Goal: Information Seeking & Learning: Learn about a topic

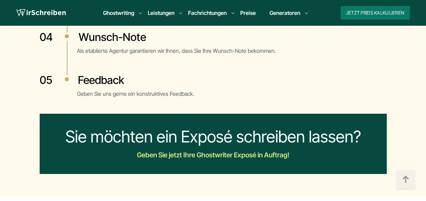
scroll to position [1513, 0]
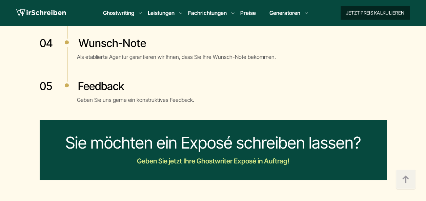
click at [360, 7] on button "Jetzt Preis kalkulieren" at bounding box center [374, 13] width 69 height 14
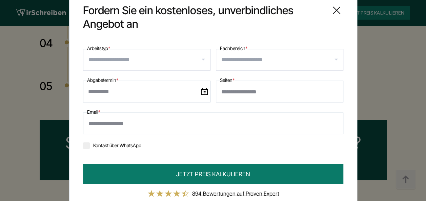
click at [201, 60] on input "Arbeitstyp *" at bounding box center [149, 60] width 122 height 11
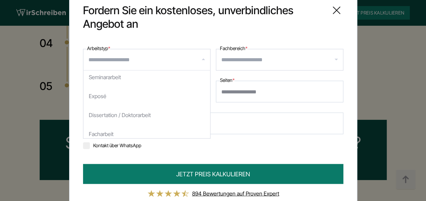
scroll to position [77, 0]
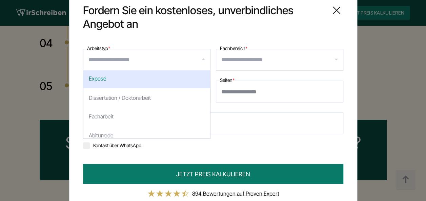
click at [165, 86] on div "Exposé" at bounding box center [146, 78] width 127 height 19
select select "***"
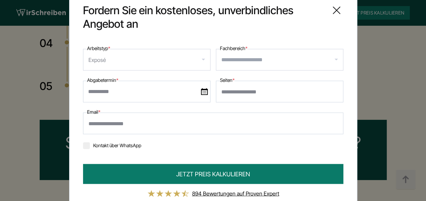
click at [224, 91] on input "Seiten *" at bounding box center [279, 92] width 127 height 22
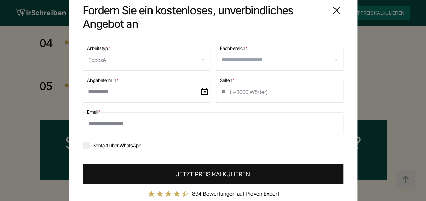
type input "**"
click at [195, 172] on span "JETZT PREIS KALKULIEREN" at bounding box center [213, 174] width 74 height 9
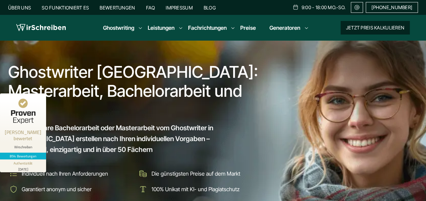
click at [354, 26] on button "Jetzt Preis kalkulieren" at bounding box center [374, 28] width 69 height 14
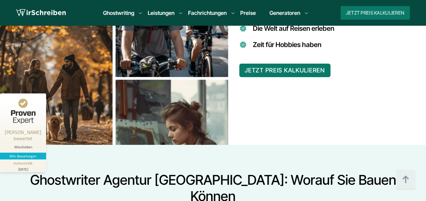
scroll to position [704, 0]
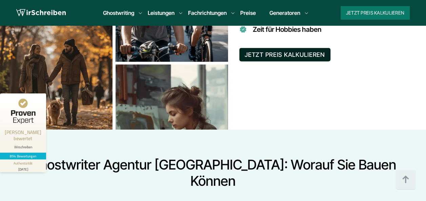
click at [278, 53] on button "JETZT PREIS KALKULIEREN" at bounding box center [284, 55] width 91 height 14
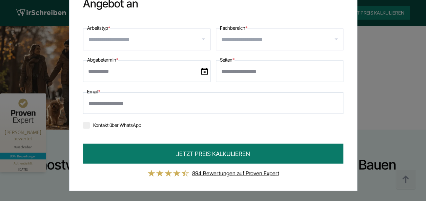
scroll to position [0, 0]
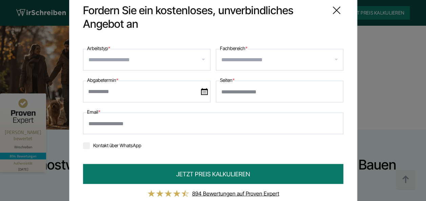
click at [335, 8] on icon at bounding box center [337, 11] width 14 height 14
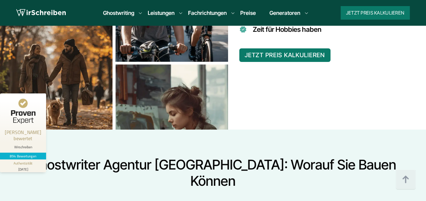
click at [247, 13] on link "Preise" at bounding box center [248, 12] width 16 height 7
